Goal: Task Accomplishment & Management: Use online tool/utility

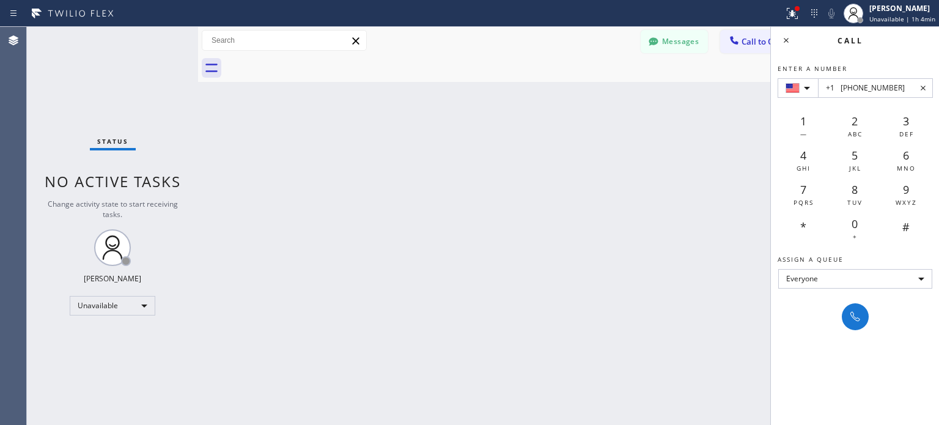
type input "+1 [PHONE_NUMBER]"
click at [842, 319] on button at bounding box center [855, 316] width 27 height 27
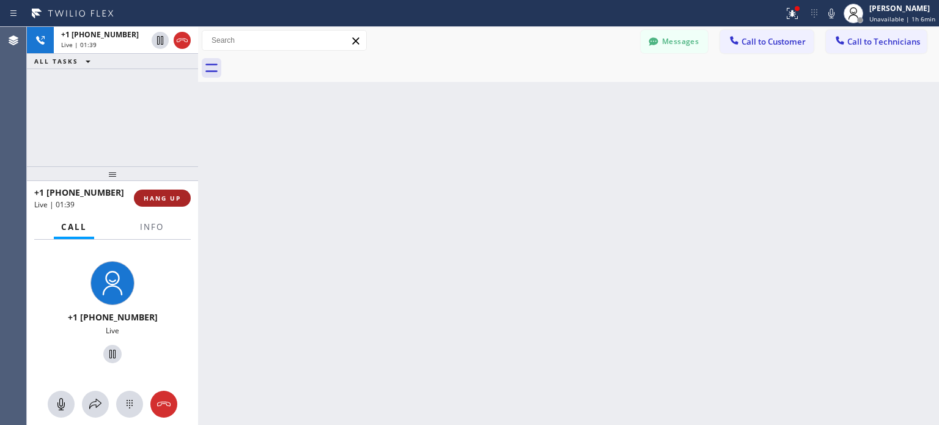
click at [171, 191] on button "HANG UP" at bounding box center [162, 197] width 57 height 17
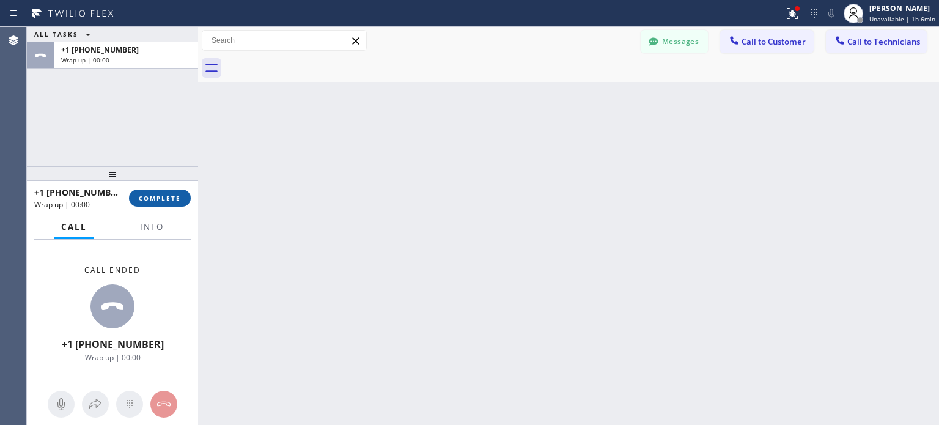
click at [173, 200] on span "COMPLETE" at bounding box center [160, 198] width 42 height 9
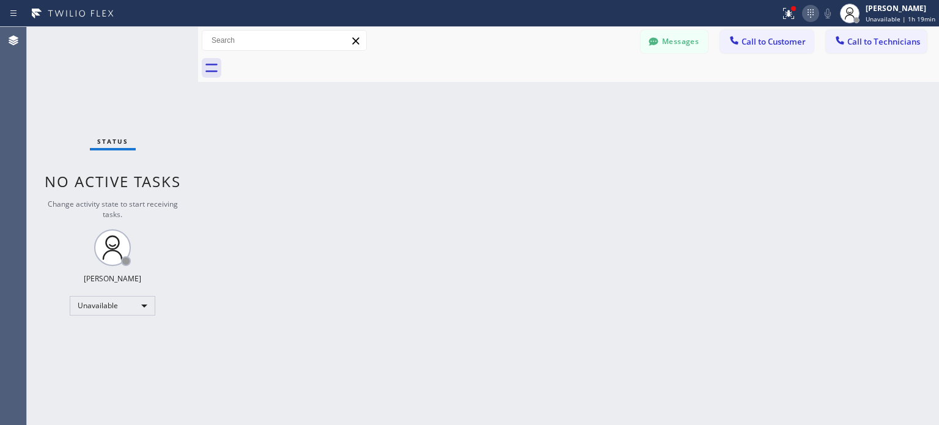
click at [811, 15] on icon at bounding box center [810, 13] width 15 height 15
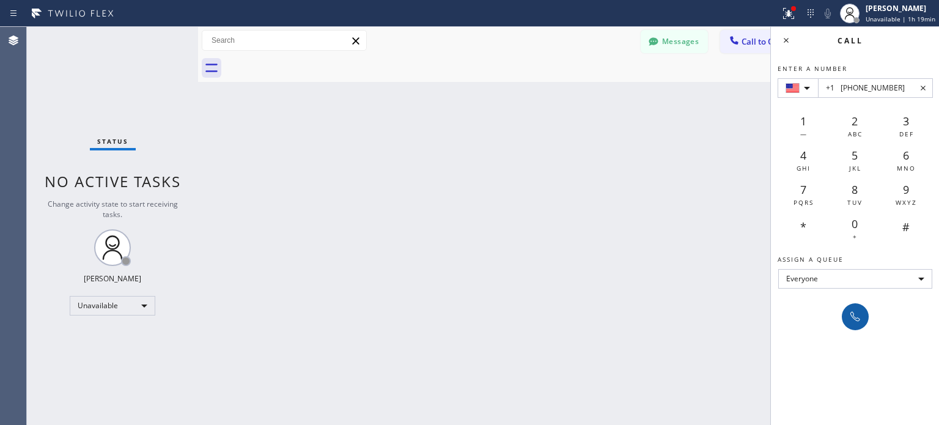
type input "+1 [PHONE_NUMBER]"
click at [861, 315] on icon at bounding box center [855, 316] width 15 height 15
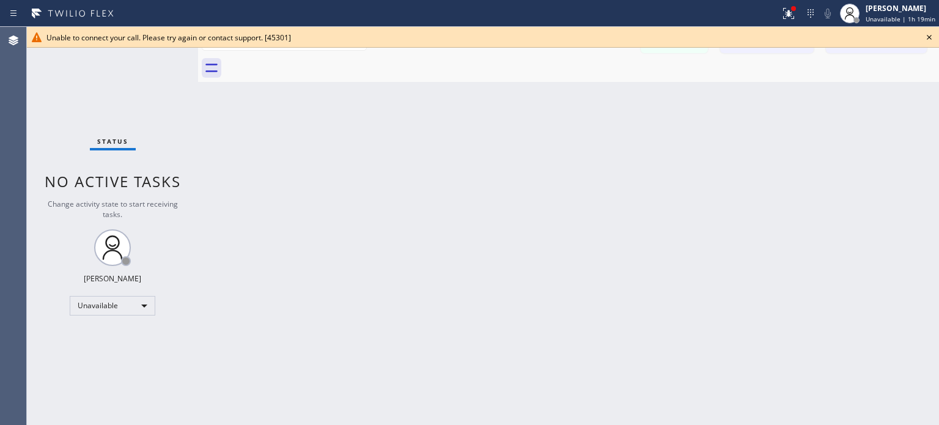
click at [933, 39] on icon at bounding box center [929, 37] width 15 height 15
